Goal: Task Accomplishment & Management: Complete application form

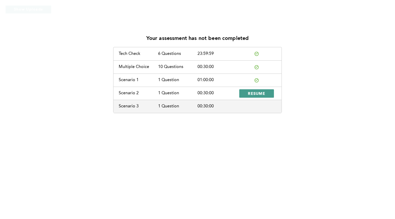
click at [261, 94] on span "RESUME" at bounding box center [256, 93] width 17 height 5
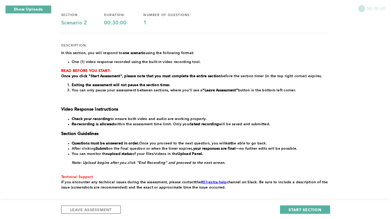
scroll to position [62, 0]
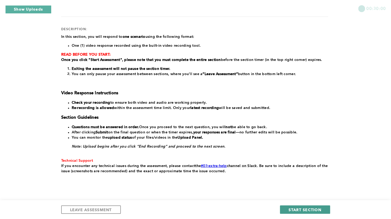
click at [301, 208] on span "START SECTION" at bounding box center [305, 209] width 33 height 5
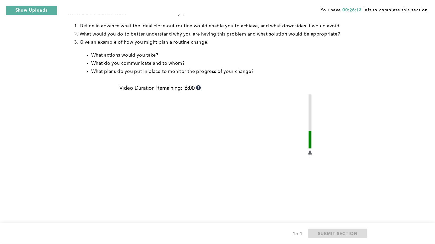
scroll to position [110, 0]
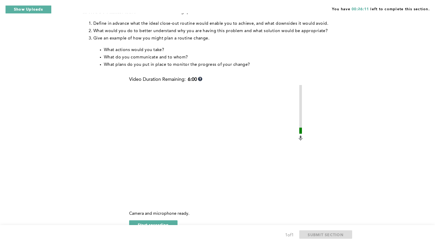
drag, startPoint x: 395, startPoint y: 0, endPoint x: 322, endPoint y: 84, distance: 111.6
click at [322, 84] on div "Context: You’ve established a routine of closing out your shift twenty minutes …" at bounding box center [216, 98] width 267 height 296
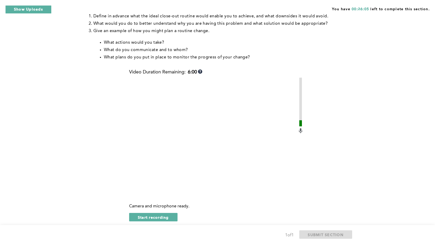
scroll to position [119, 0]
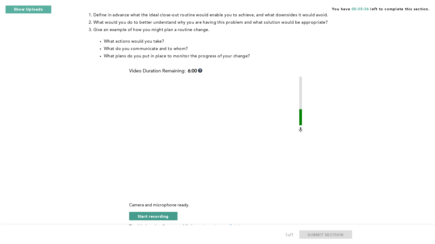
click at [159, 218] on span "Start recording" at bounding box center [153, 215] width 31 height 5
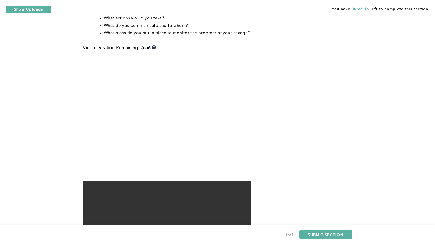
scroll to position [142, 0]
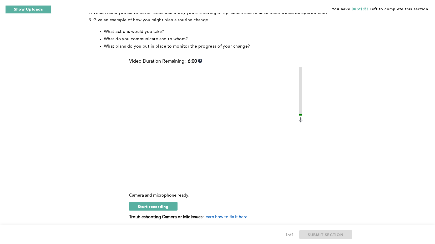
scroll to position [128, 0]
click at [149, 209] on span "Start recording" at bounding box center [153, 206] width 31 height 5
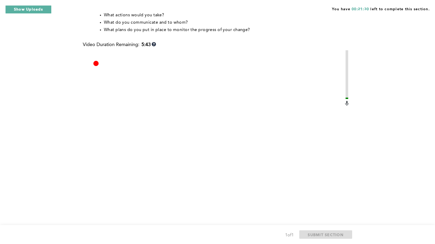
scroll to position [146, 0]
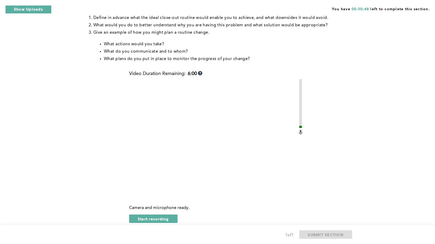
scroll to position [116, 0]
click at [162, 219] on span "Start recording" at bounding box center [153, 218] width 31 height 5
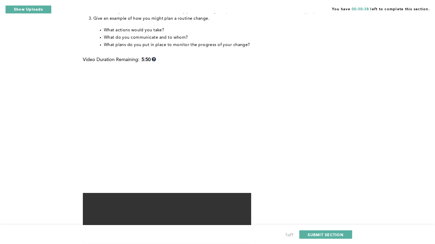
scroll to position [131, 0]
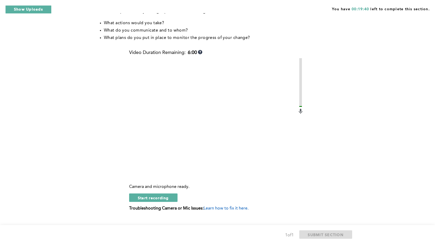
scroll to position [138, 0]
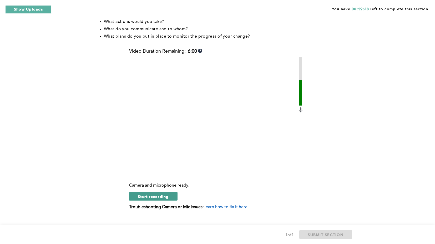
click at [162, 199] on span "Start recording" at bounding box center [153, 196] width 31 height 5
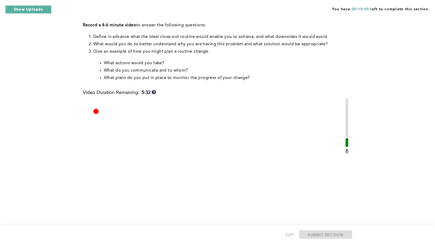
scroll to position [153, 0]
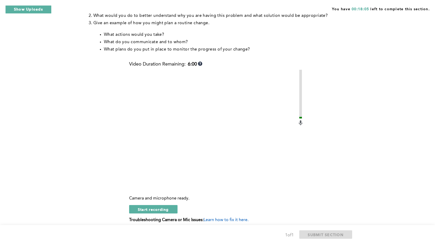
scroll to position [126, 0]
click at [156, 211] on span "Start recording" at bounding box center [153, 208] width 31 height 5
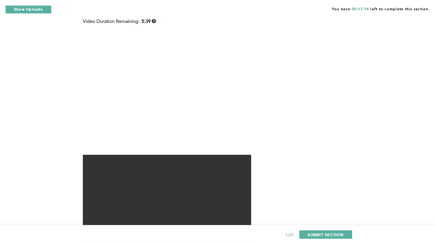
scroll to position [170, 0]
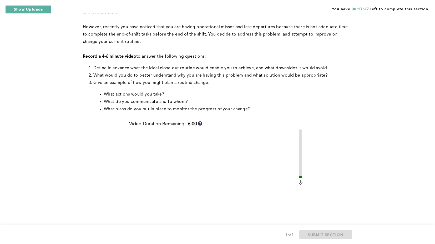
scroll to position [68, 0]
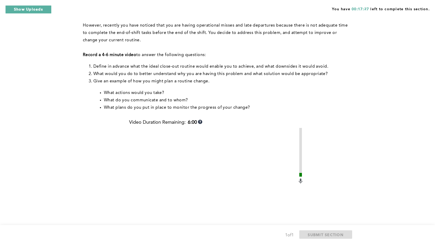
click at [391, 53] on div "You have 00:17:27 left to complete this section. Q1 Context: You’ve established…" at bounding box center [217, 127] width 435 height 390
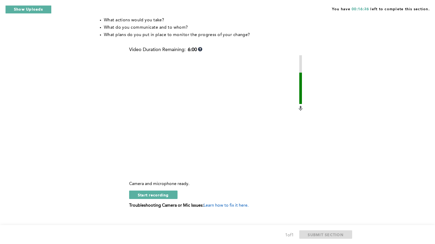
scroll to position [142, 0]
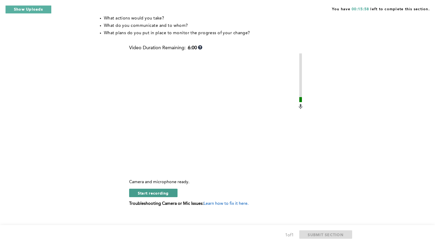
click at [167, 195] on span "Start recording" at bounding box center [153, 192] width 31 height 5
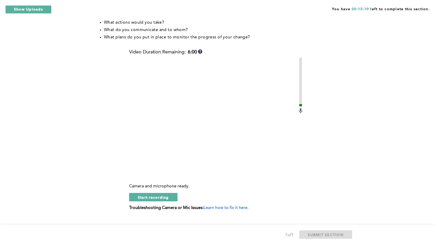
scroll to position [140, 0]
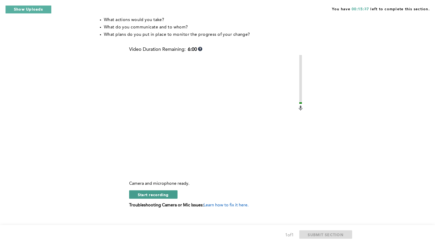
click at [157, 197] on span "Start recording" at bounding box center [153, 194] width 31 height 5
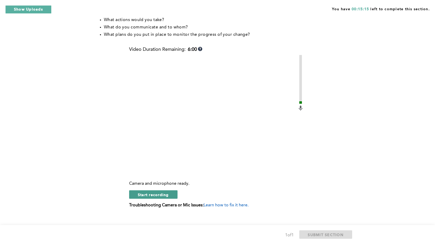
click at [159, 197] on span "Start recording" at bounding box center [153, 194] width 31 height 5
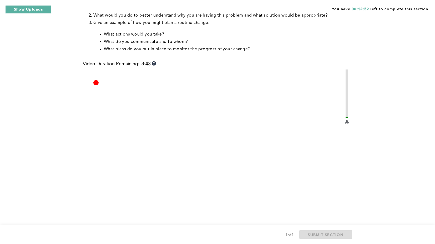
scroll to position [127, 0]
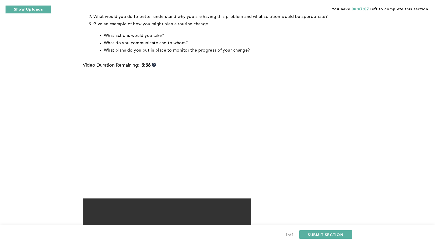
scroll to position [130, 0]
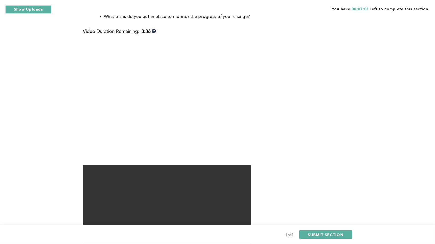
scroll to position [164, 0]
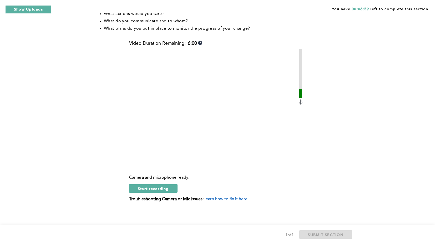
scroll to position [153, 0]
click at [164, 187] on span "Start recording" at bounding box center [153, 188] width 31 height 5
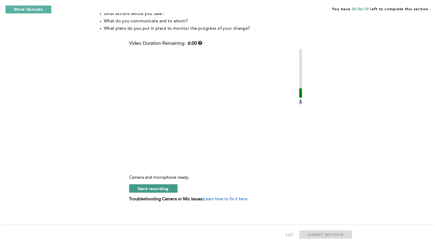
click at [149, 189] on span "Start recording" at bounding box center [153, 188] width 31 height 5
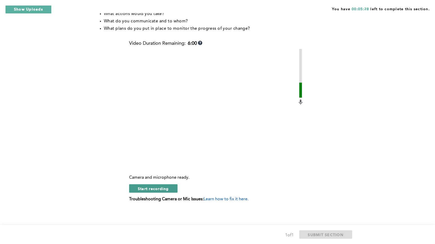
click at [149, 187] on span "Start recording" at bounding box center [153, 188] width 31 height 5
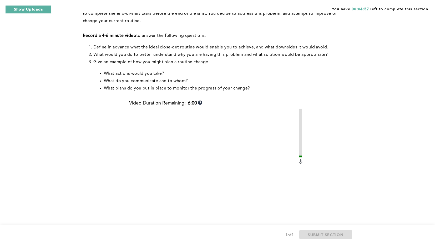
scroll to position [87, 0]
click at [391, 68] on div "You have 00:04:48 left to complete this section. Q1 Context: You’ve established…" at bounding box center [217, 108] width 435 height 390
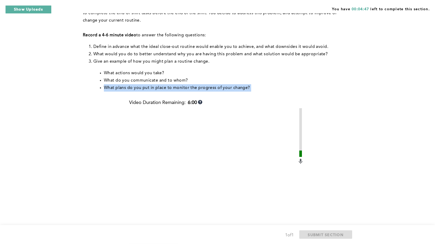
click at [391, 68] on div "You have 00:04:47 left to complete this section. Q1 Context: You’ve established…" at bounding box center [217, 108] width 435 height 390
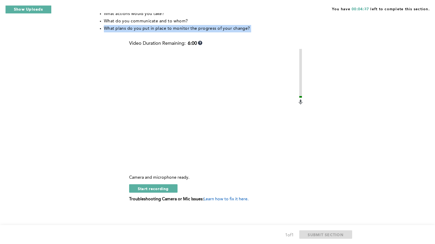
scroll to position [153, 0]
click at [166, 187] on span "Start recording" at bounding box center [153, 188] width 31 height 5
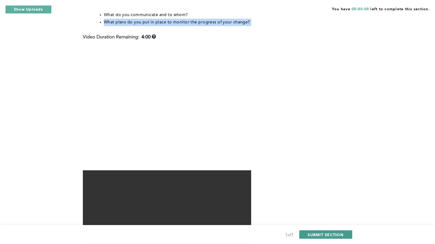
click at [332, 219] on span "SUBMIT SECTION" at bounding box center [326, 234] width 36 height 5
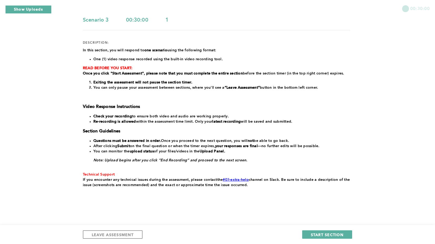
scroll to position [49, 0]
click at [317, 219] on button "START SECTION" at bounding box center [327, 234] width 50 height 8
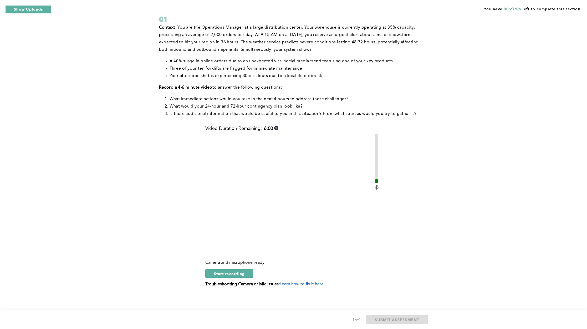
scroll to position [0, 0]
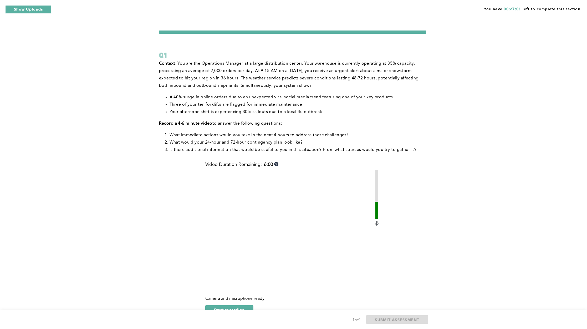
drag, startPoint x: 428, startPoint y: 1, endPoint x: 421, endPoint y: 183, distance: 181.7
click at [391, 183] on div "Context : You are the Operations Manager at a large distribution center. Your w…" at bounding box center [292, 195] width 267 height 270
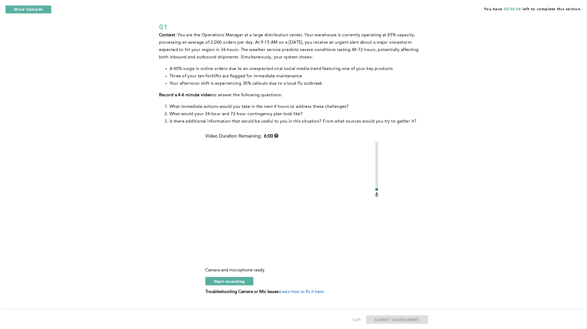
scroll to position [29, 0]
click at [235, 219] on span "Start recording" at bounding box center [229, 280] width 31 height 5
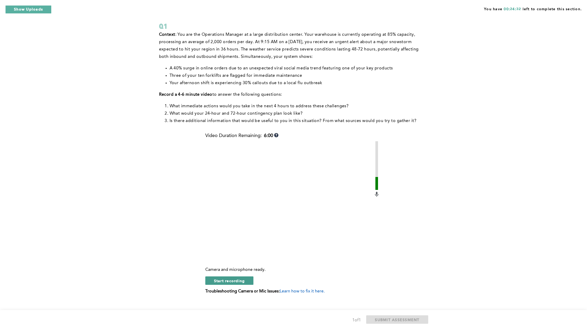
click at [232, 219] on span "Start recording" at bounding box center [229, 280] width 31 height 5
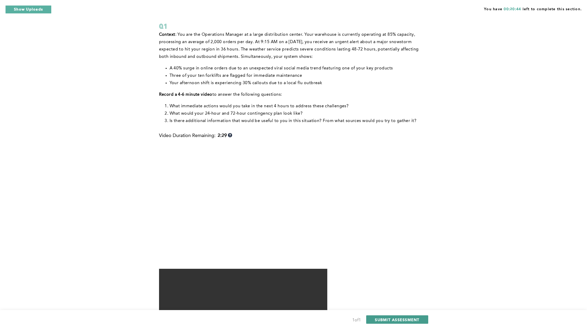
click at [391, 219] on span "SUBMIT ASSESSMENT" at bounding box center [397, 319] width 44 height 5
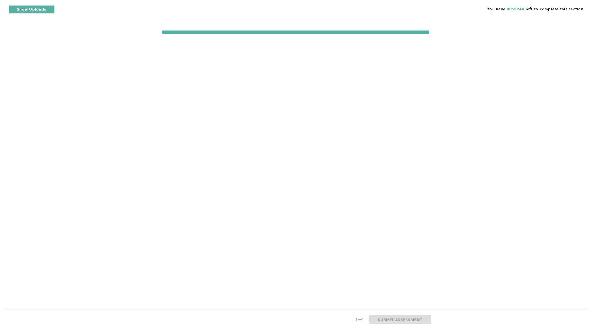
scroll to position [0, 0]
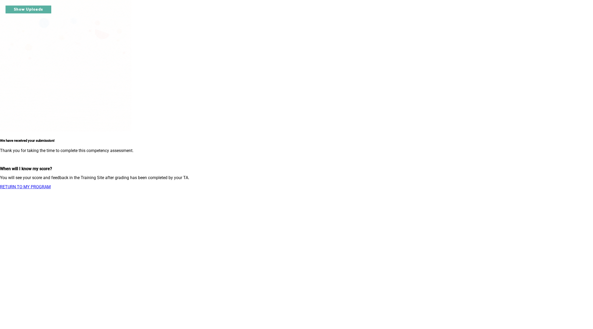
click at [51, 184] on link "RETURN TO MY PROGRAM" at bounding box center [25, 186] width 51 height 5
